Goal: Transaction & Acquisition: Subscribe to service/newsletter

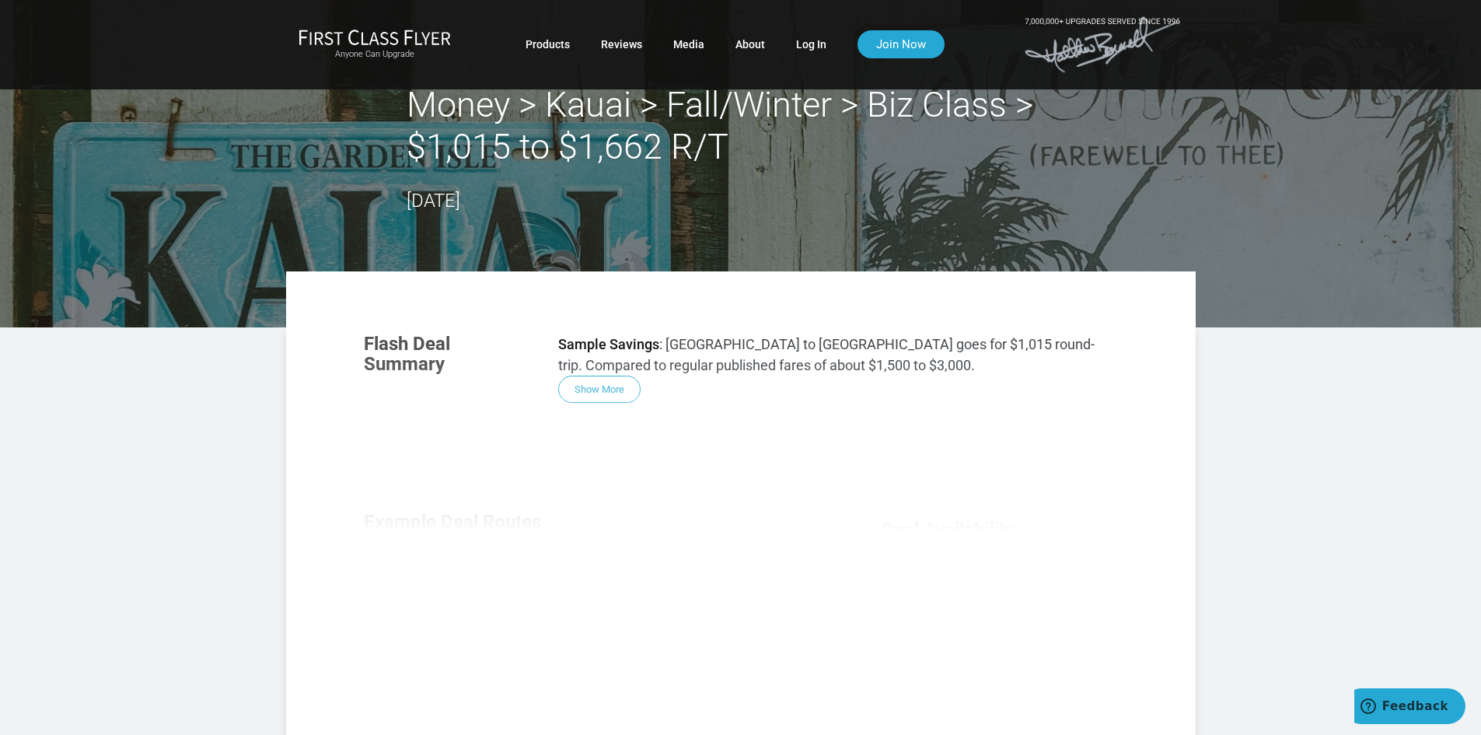
click at [585, 395] on div "Flash Deal Summary Sample Savings : Los Angeles to Kauai goes for $1,015 round-…" at bounding box center [740, 530] width 785 height 424
click at [614, 389] on div "Flash Deal Summary Sample Savings : Los Angeles to Kauai goes for $1,015 round-…" at bounding box center [740, 530] width 785 height 424
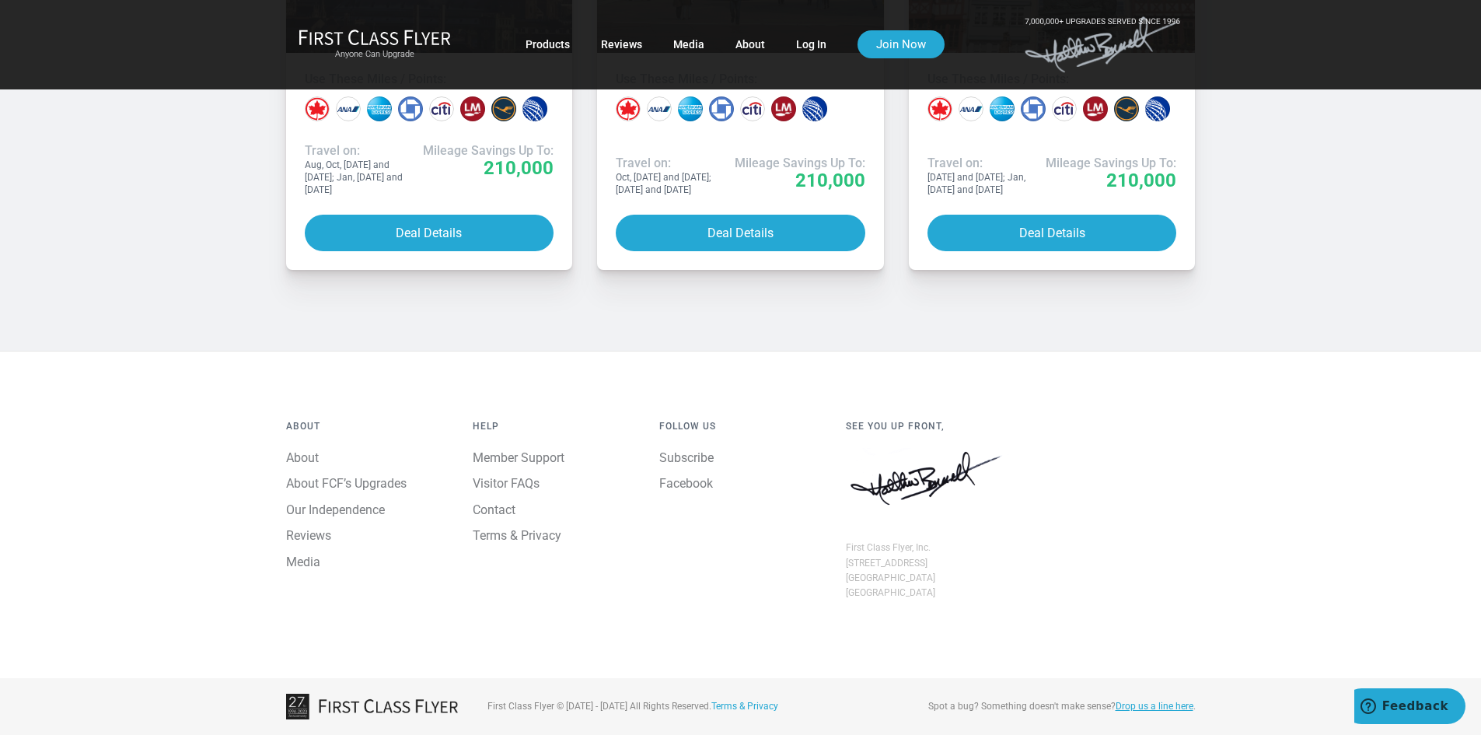
scroll to position [1633, 0]
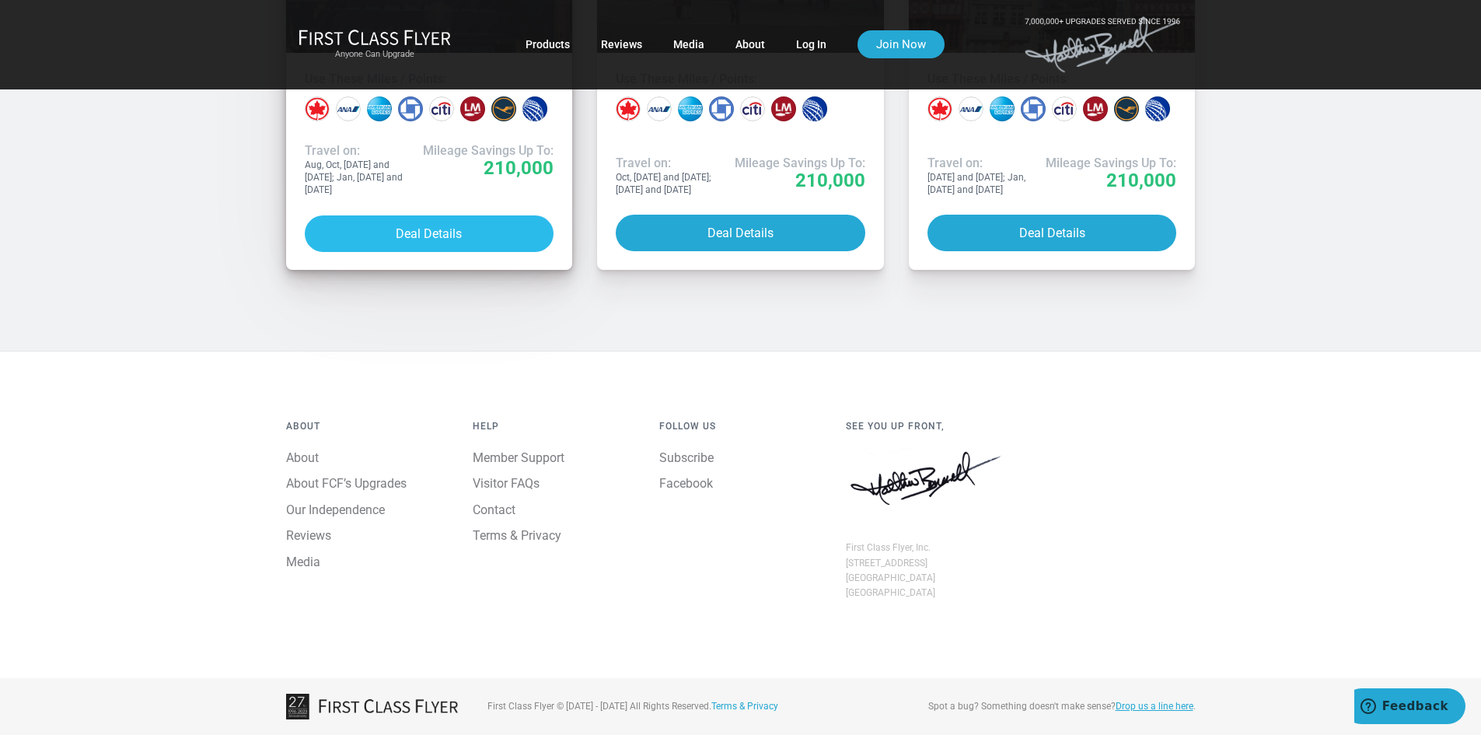
click at [481, 252] on button "Deal Details" at bounding box center [430, 233] width 250 height 37
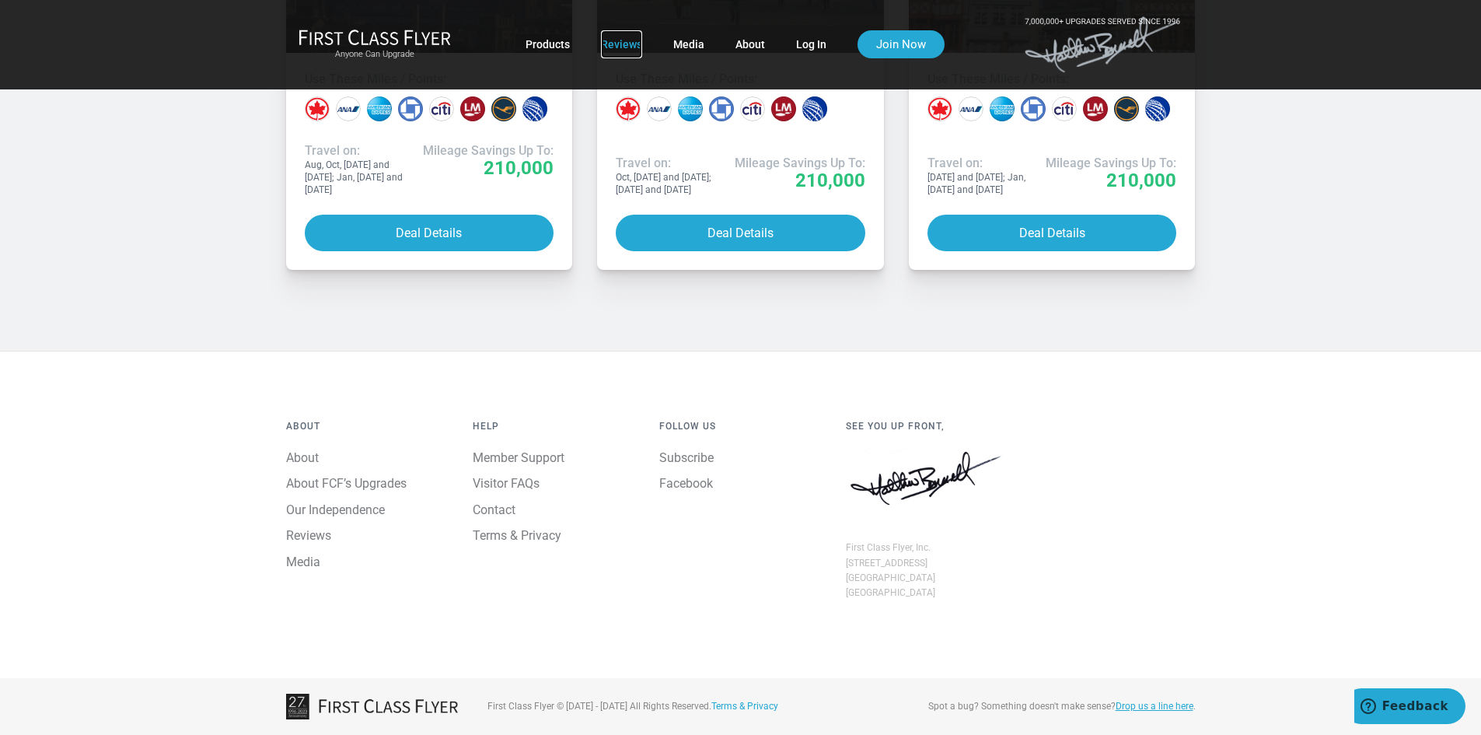
click at [610, 40] on link "Reviews" at bounding box center [621, 44] width 41 height 28
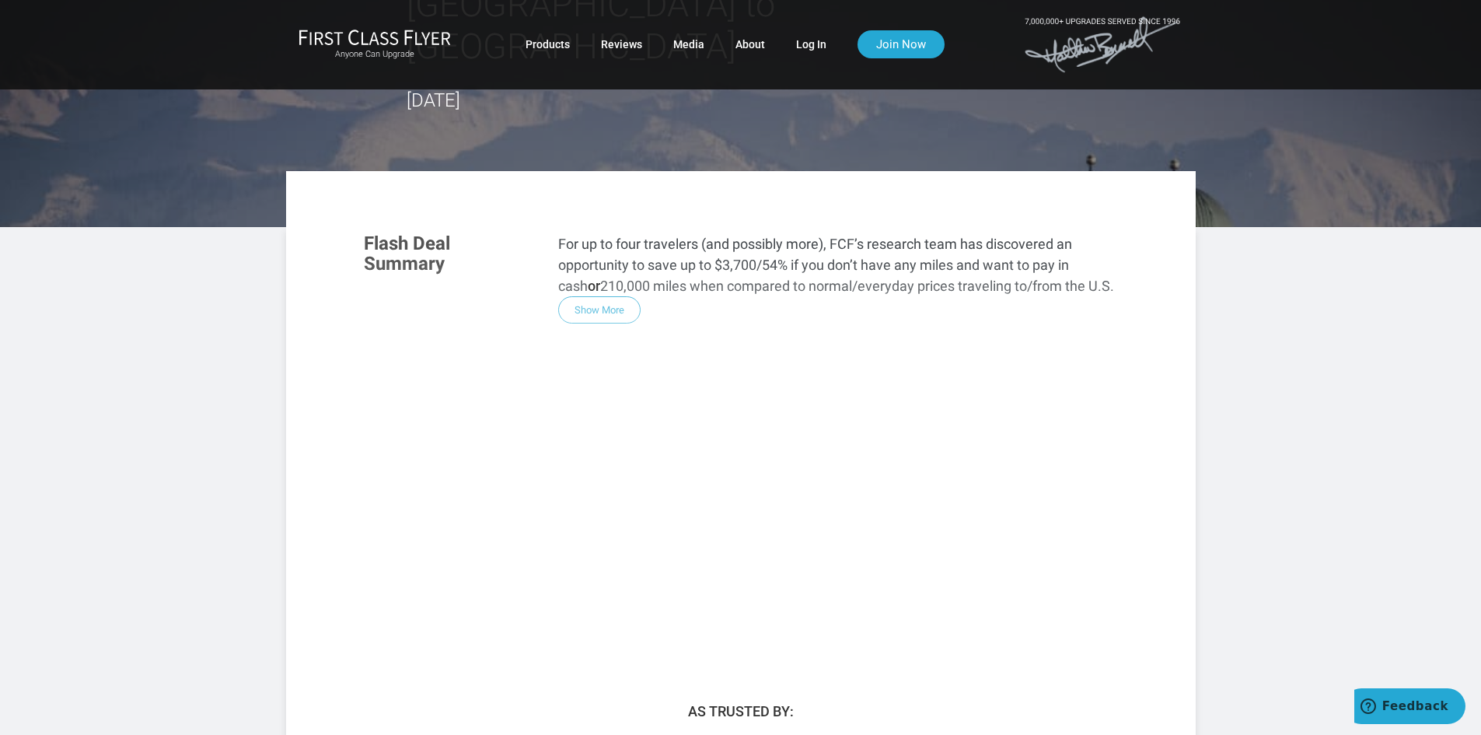
scroll to position [124, 0]
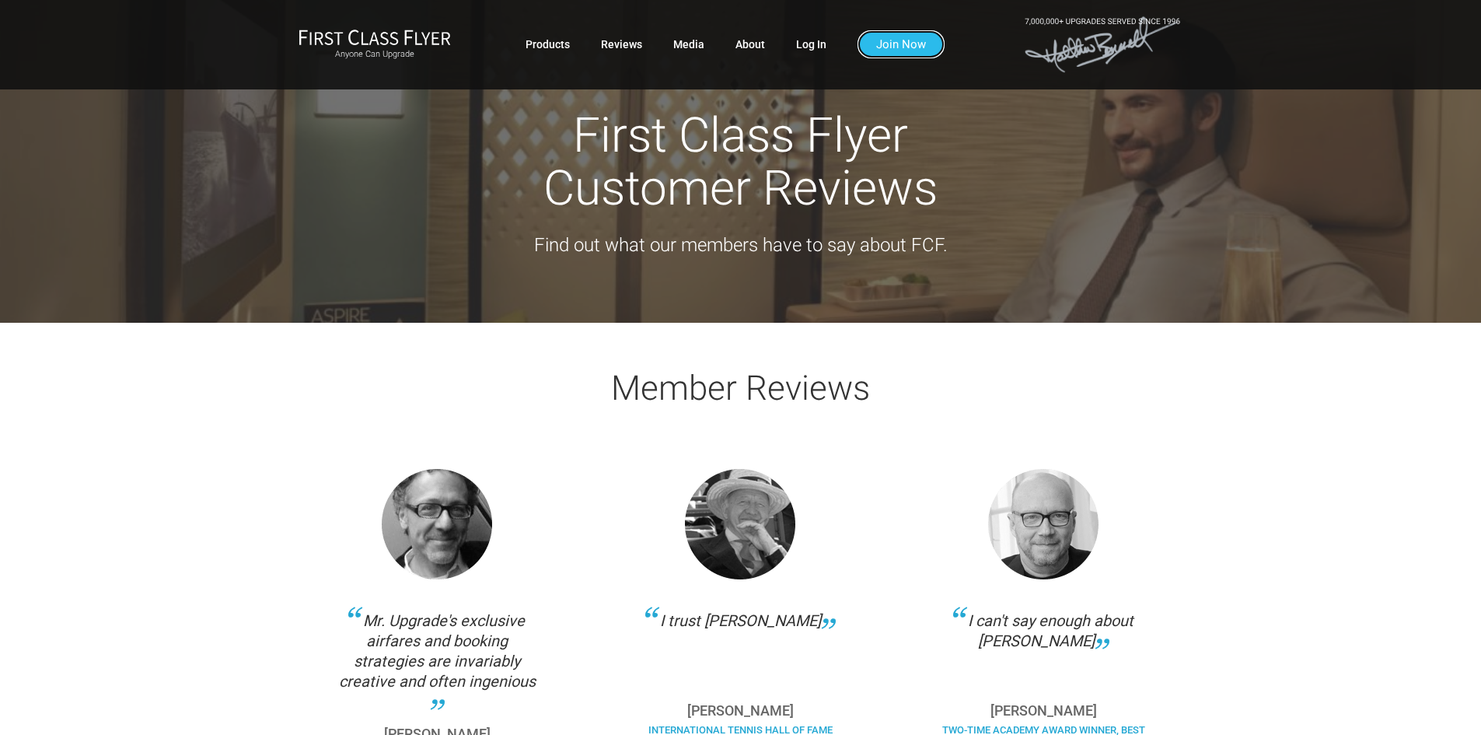
click at [887, 41] on link "Join Now" at bounding box center [901, 44] width 87 height 28
